Goal: Task Accomplishment & Management: Manage account settings

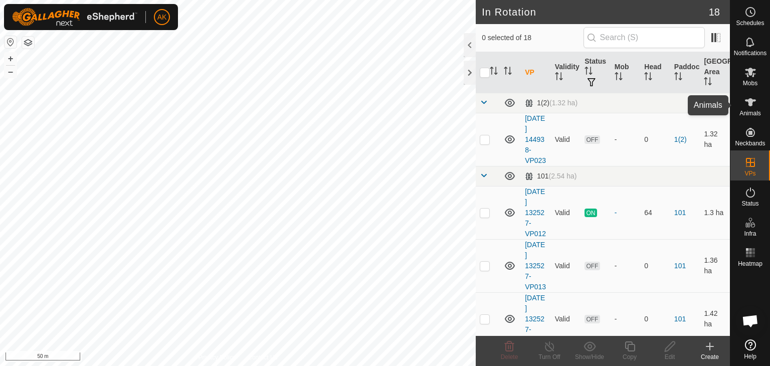
click at [749, 106] on icon at bounding box center [750, 102] width 12 height 12
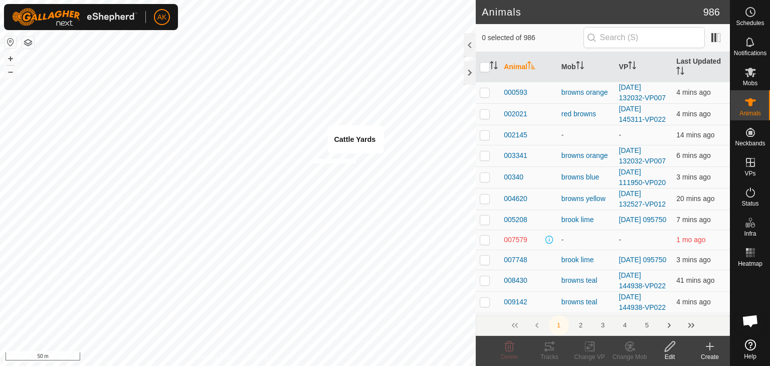
checkbox input "true"
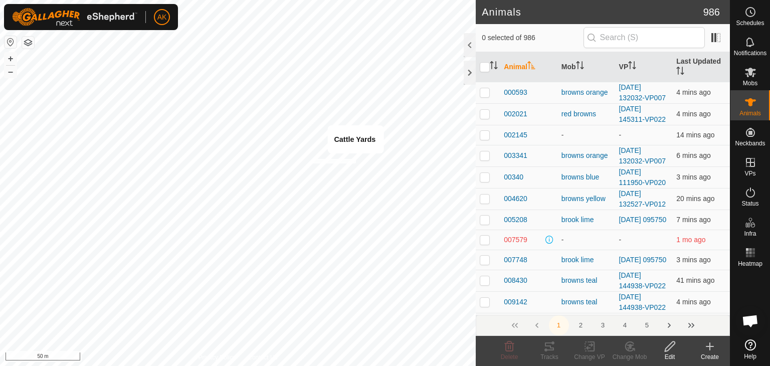
checkbox input "true"
click at [629, 347] on icon at bounding box center [629, 346] width 7 height 5
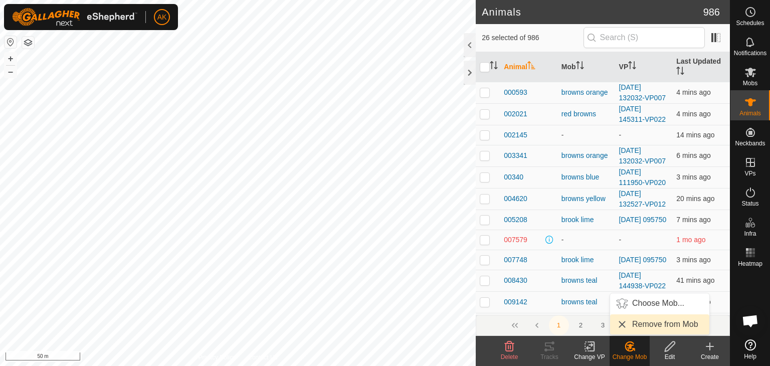
click at [637, 327] on link "Remove from Mob" at bounding box center [659, 324] width 99 height 20
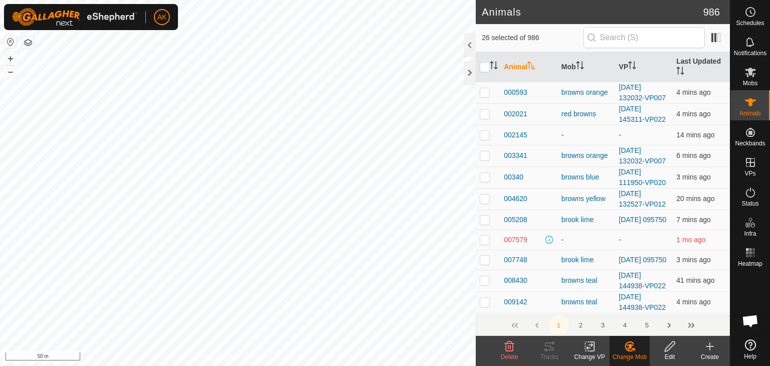
checkbox input "false"
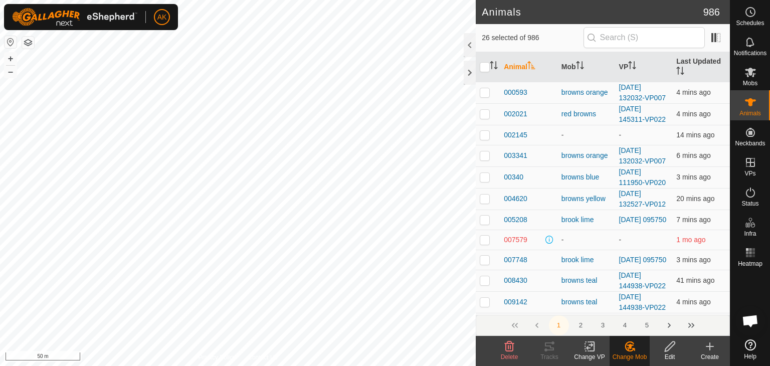
checkbox input "false"
click at [747, 72] on icon at bounding box center [750, 72] width 12 height 12
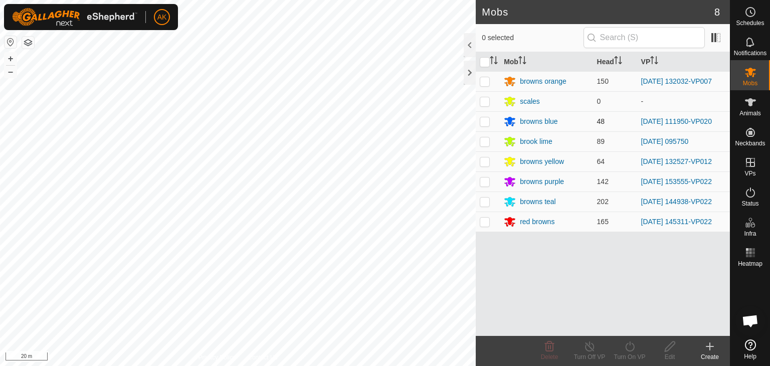
click at [483, 119] on p-checkbox at bounding box center [484, 121] width 10 height 8
checkbox input "true"
click at [623, 346] on icon at bounding box center [629, 346] width 13 height 12
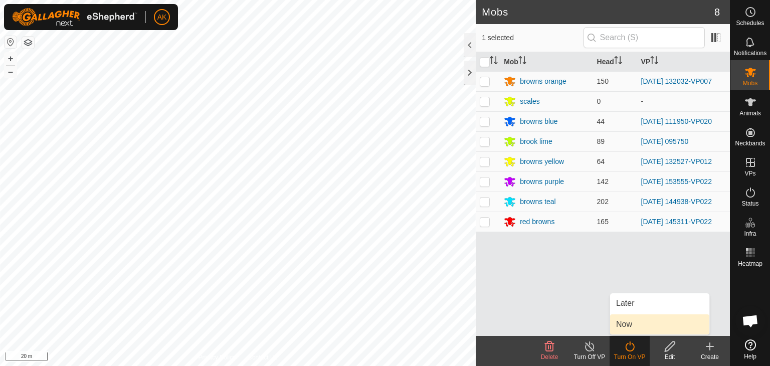
click at [623, 329] on link "Now" at bounding box center [659, 324] width 99 height 20
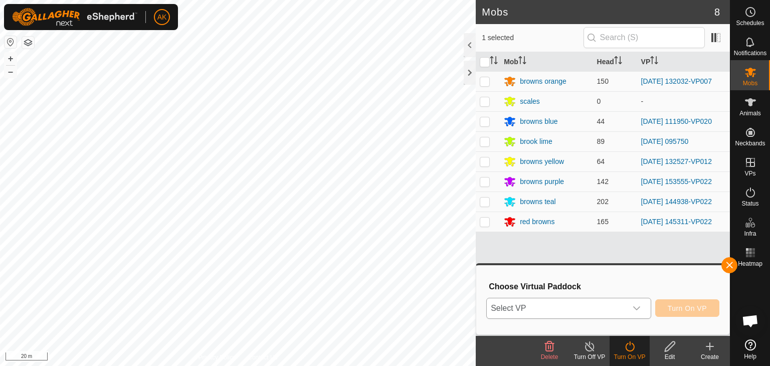
click at [614, 302] on span "Select VP" at bounding box center [556, 308] width 140 height 20
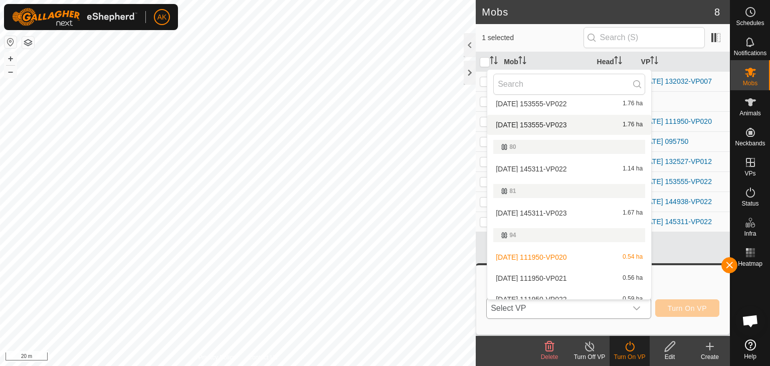
scroll to position [351, 0]
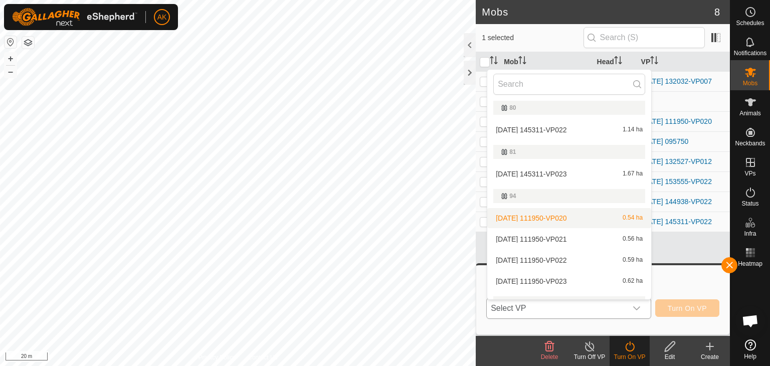
click at [564, 215] on li "[DATE] 111950-VP020 0.54 ha" at bounding box center [569, 218] width 164 height 20
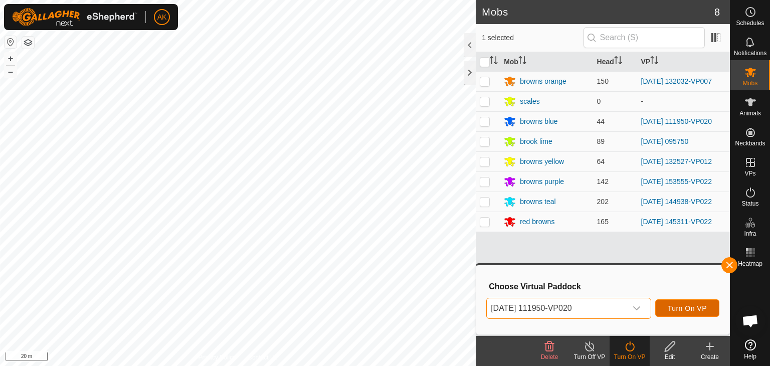
click at [672, 305] on span "Turn On VP" at bounding box center [686, 308] width 39 height 8
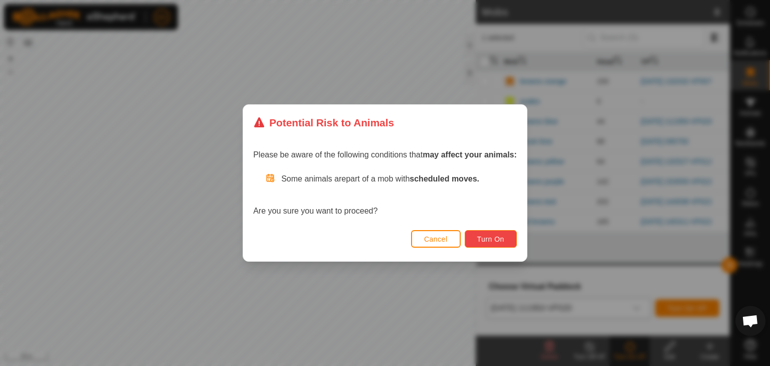
click at [493, 239] on span "Turn On" at bounding box center [490, 239] width 27 height 8
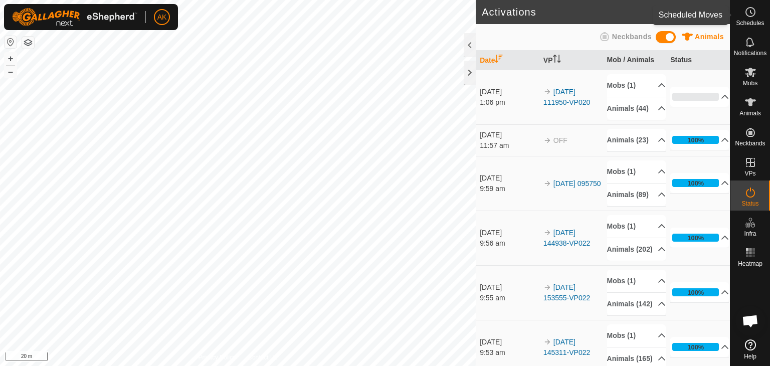
click at [750, 10] on icon at bounding box center [750, 12] width 12 height 12
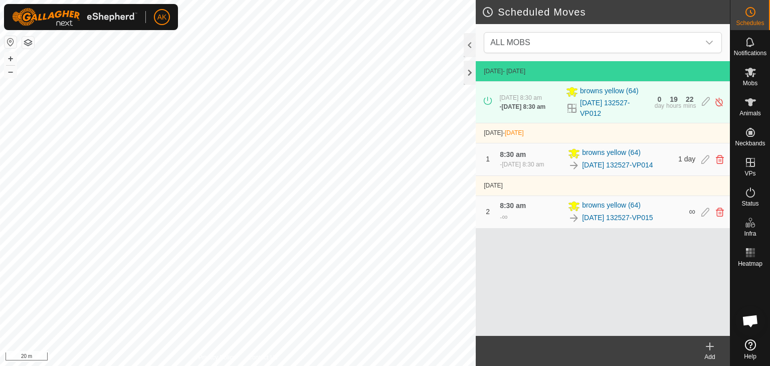
click at [707, 342] on icon at bounding box center [709, 346] width 12 height 12
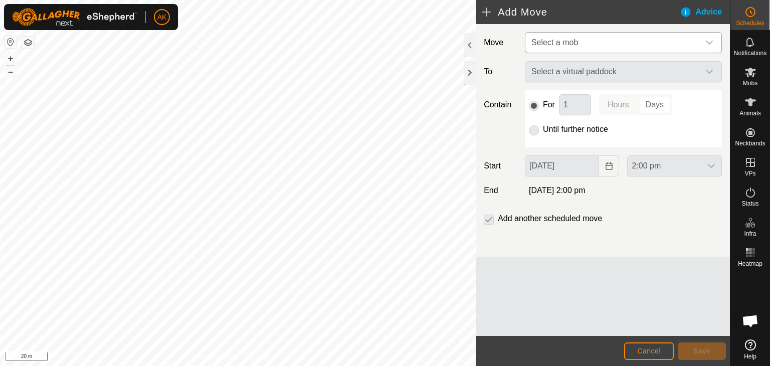
click at [567, 41] on span "Select a mob" at bounding box center [554, 42] width 47 height 9
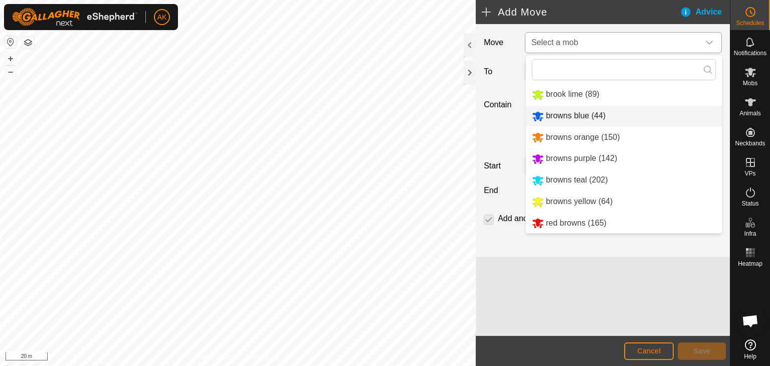
click at [552, 113] on li "browns blue (44)" at bounding box center [624, 116] width 196 height 21
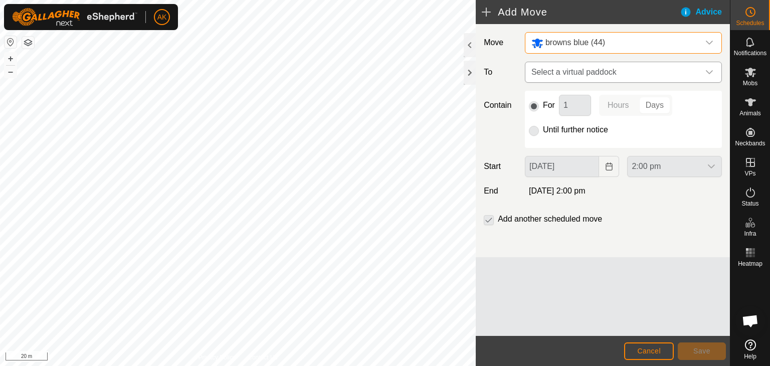
click at [566, 73] on span "Select a virtual paddock" at bounding box center [613, 72] width 172 height 20
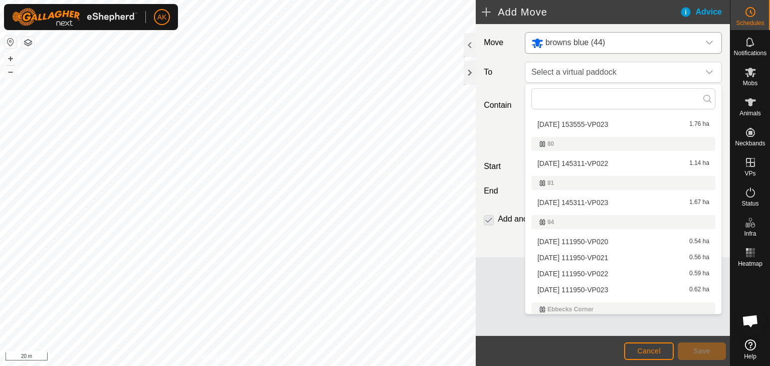
scroll to position [341, 0]
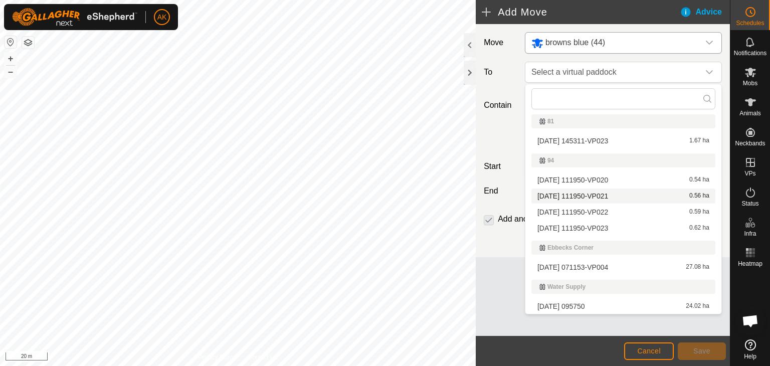
click at [574, 194] on li "[DATE] 111950-VP021 0.56 ha" at bounding box center [623, 195] width 184 height 15
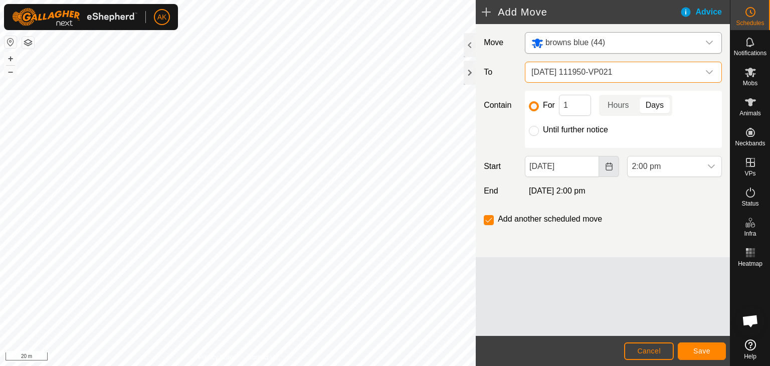
click at [609, 167] on icon "Choose Date" at bounding box center [609, 166] width 8 height 8
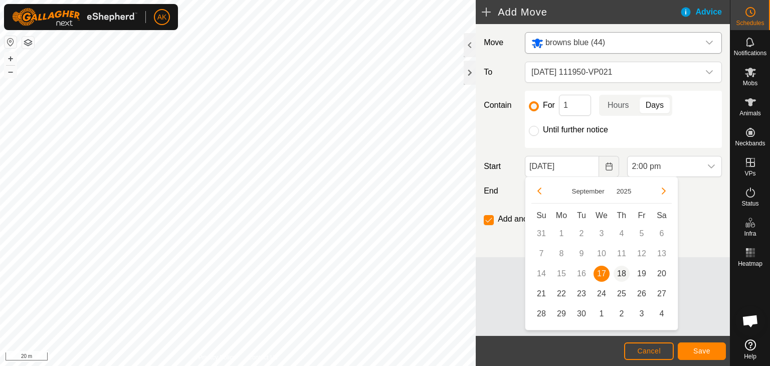
click at [618, 271] on span "18" at bounding box center [621, 274] width 16 height 16
type input "[DATE]"
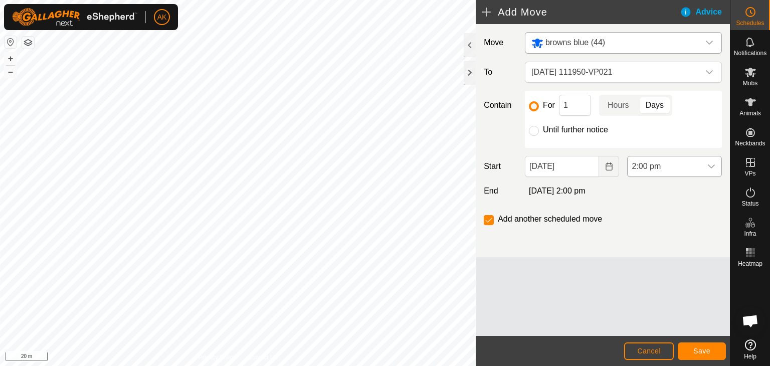
click at [688, 161] on span "2:00 pm" at bounding box center [664, 166] width 74 height 20
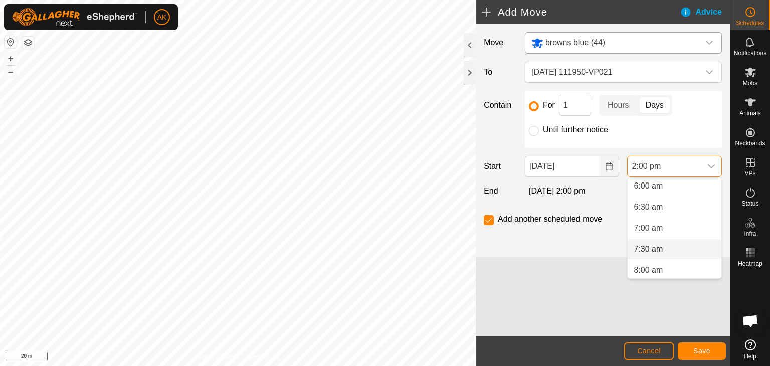
scroll to position [305, 0]
click at [653, 239] on li "8:30 am" at bounding box center [674, 241] width 94 height 20
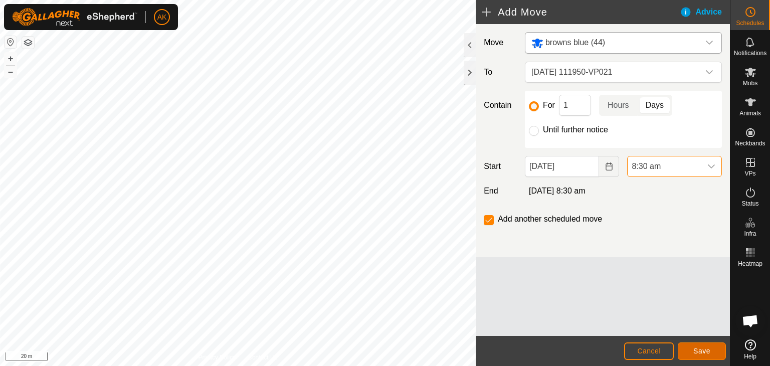
click at [693, 350] on span "Save" at bounding box center [701, 351] width 17 height 8
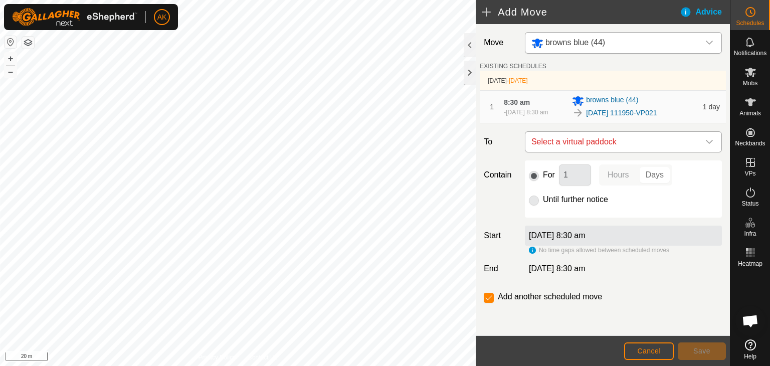
click at [625, 147] on span "Select a virtual paddock" at bounding box center [613, 142] width 172 height 20
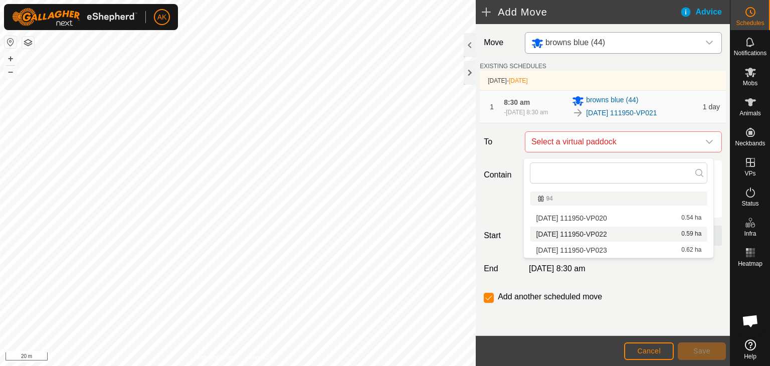
click at [605, 233] on li "[DATE] 111950-VP022 0.59 ha" at bounding box center [618, 233] width 177 height 15
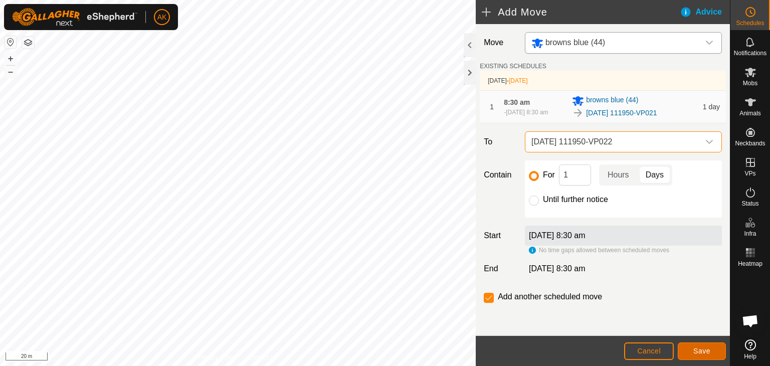
click at [703, 347] on span "Save" at bounding box center [701, 351] width 17 height 8
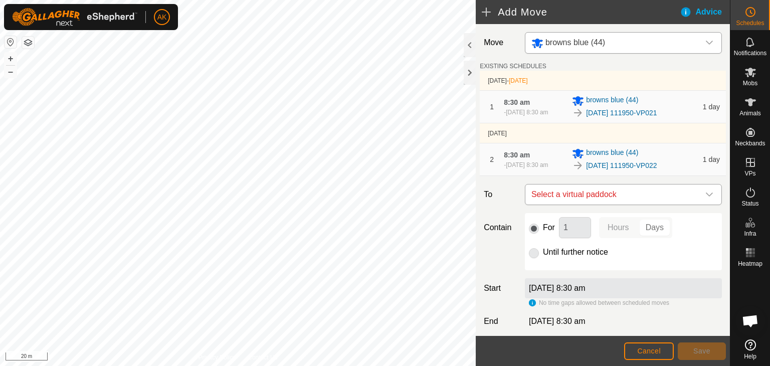
click at [591, 199] on span "Select a virtual paddock" at bounding box center [613, 194] width 172 height 20
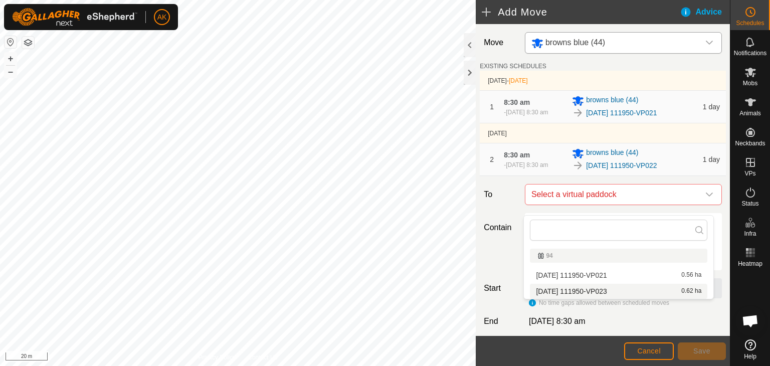
click at [551, 290] on li "[DATE] 111950-VP023 0.62 ha" at bounding box center [618, 291] width 177 height 15
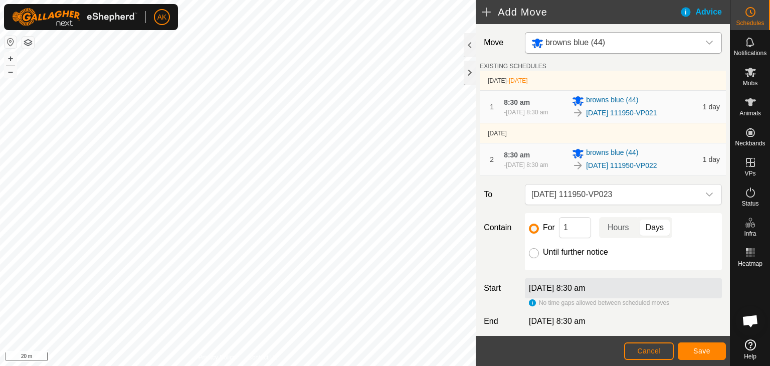
click at [531, 258] on input "Until further notice" at bounding box center [534, 253] width 10 height 10
radio input "true"
checkbox input "false"
click at [701, 349] on span "Save" at bounding box center [701, 351] width 17 height 8
